Goal: Task Accomplishment & Management: Manage account settings

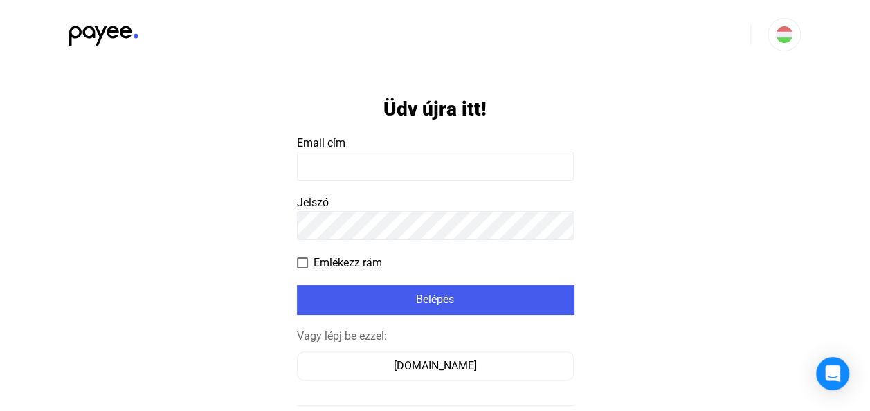
click at [357, 178] on input at bounding box center [435, 166] width 277 height 29
type input "**********"
click input "submit" at bounding box center [0, 0] width 0 height 0
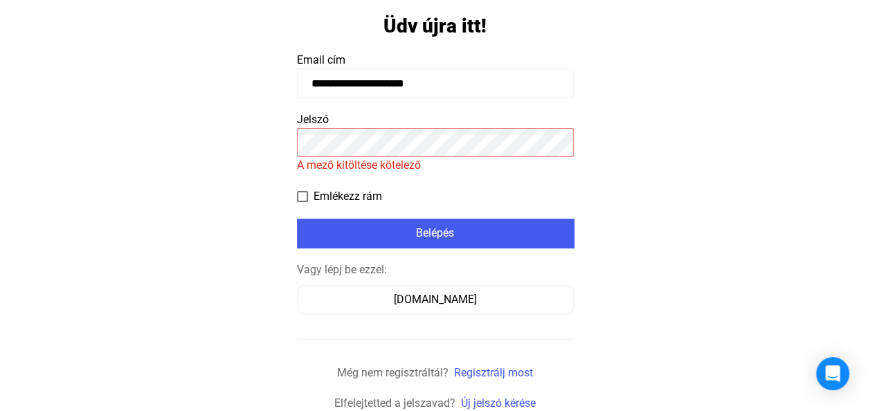
scroll to position [84, 0]
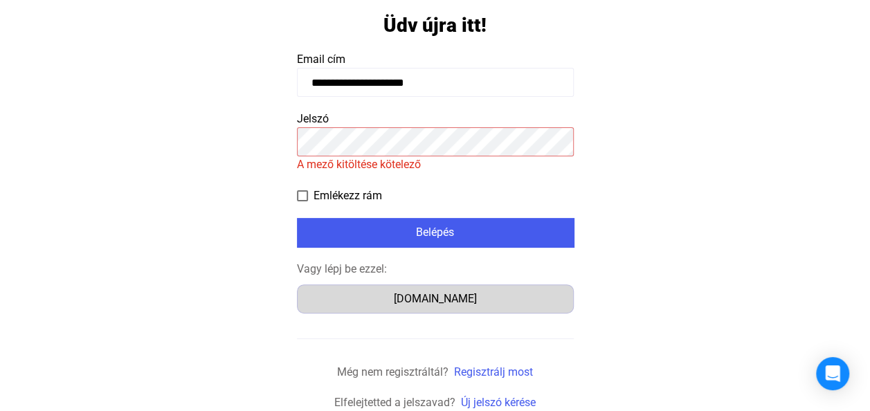
click at [438, 291] on div "[DOMAIN_NAME]" at bounding box center [435, 299] width 267 height 17
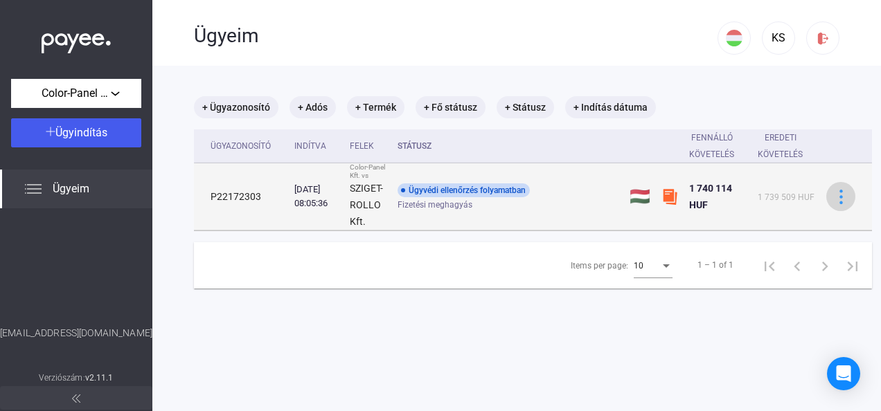
click at [842, 197] on img at bounding box center [840, 197] width 15 height 15
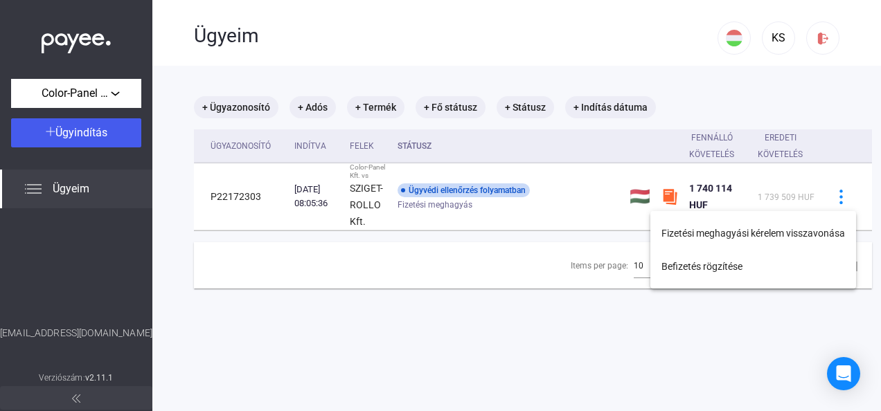
click at [739, 97] on div at bounding box center [440, 205] width 881 height 411
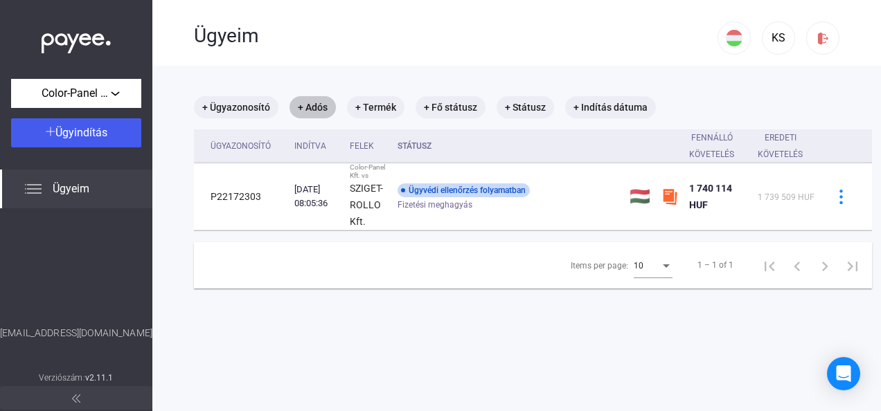
click at [309, 108] on mat-chip "+ Adós" at bounding box center [312, 107] width 46 height 22
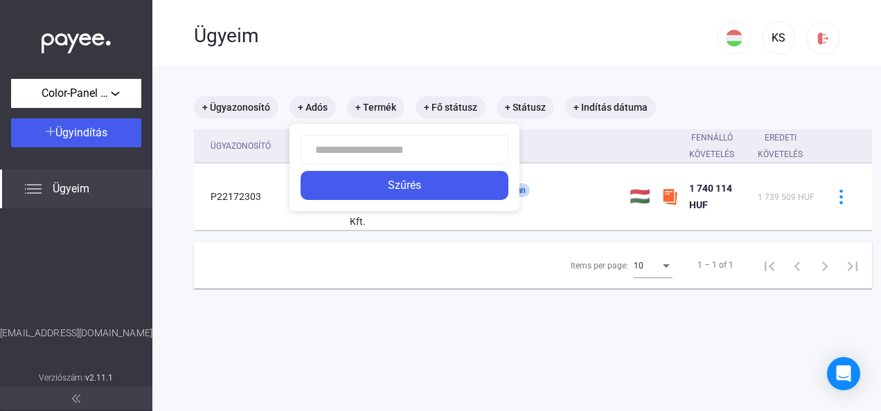
click at [378, 104] on div at bounding box center [440, 205] width 881 height 411
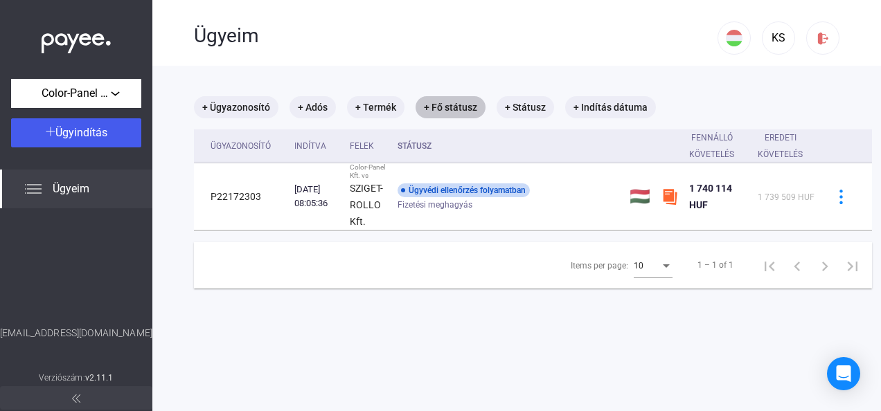
click at [462, 101] on mat-chip "+ Fő státusz" at bounding box center [450, 107] width 70 height 22
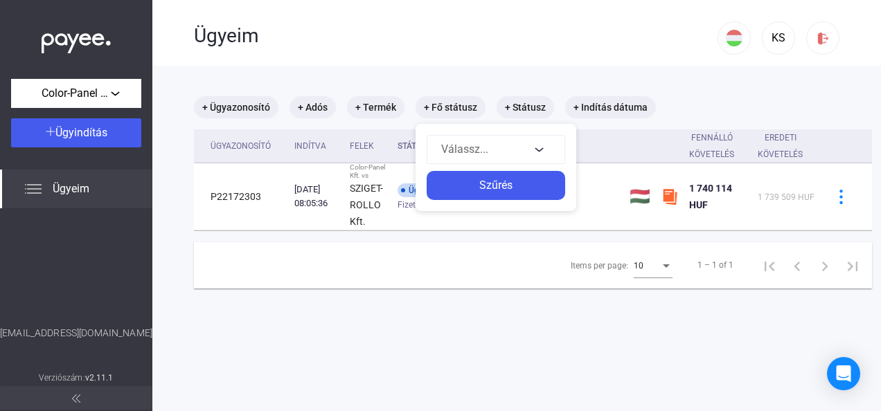
click at [537, 104] on div at bounding box center [440, 205] width 881 height 411
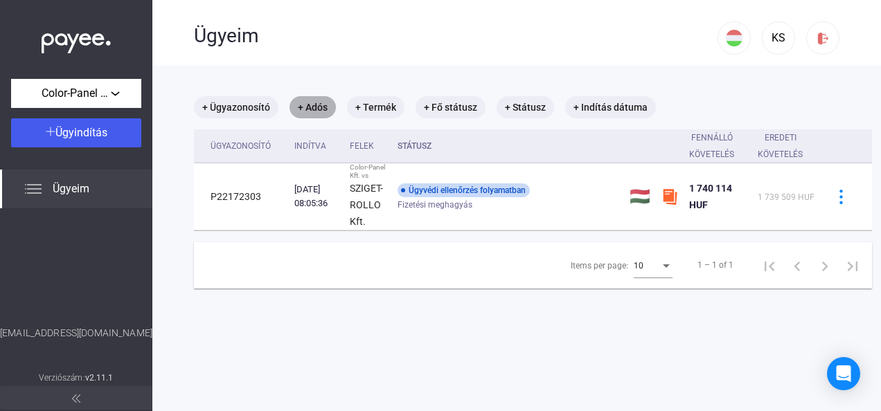
click at [306, 108] on mat-chip "+ Adós" at bounding box center [312, 107] width 46 height 22
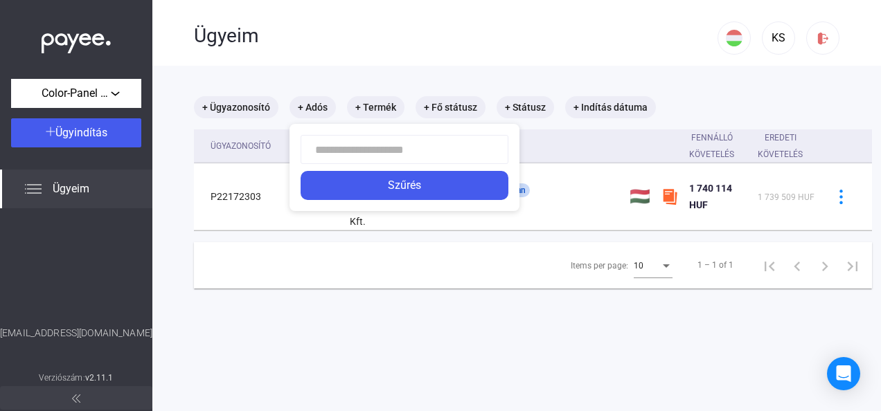
click at [377, 342] on div at bounding box center [440, 205] width 881 height 411
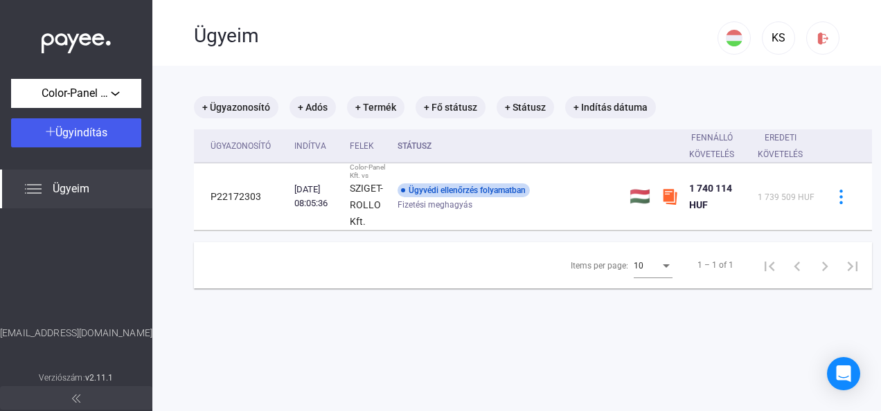
click at [54, 186] on span "Ügyeim" at bounding box center [71, 189] width 37 height 17
